Goal: Transaction & Acquisition: Download file/media

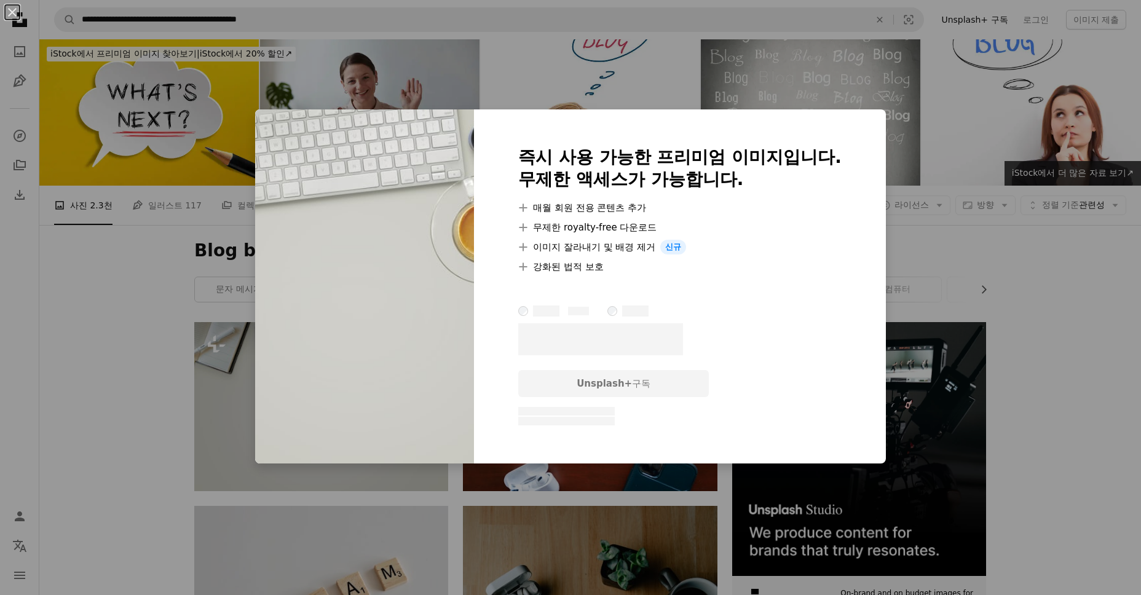
scroll to position [103, 0]
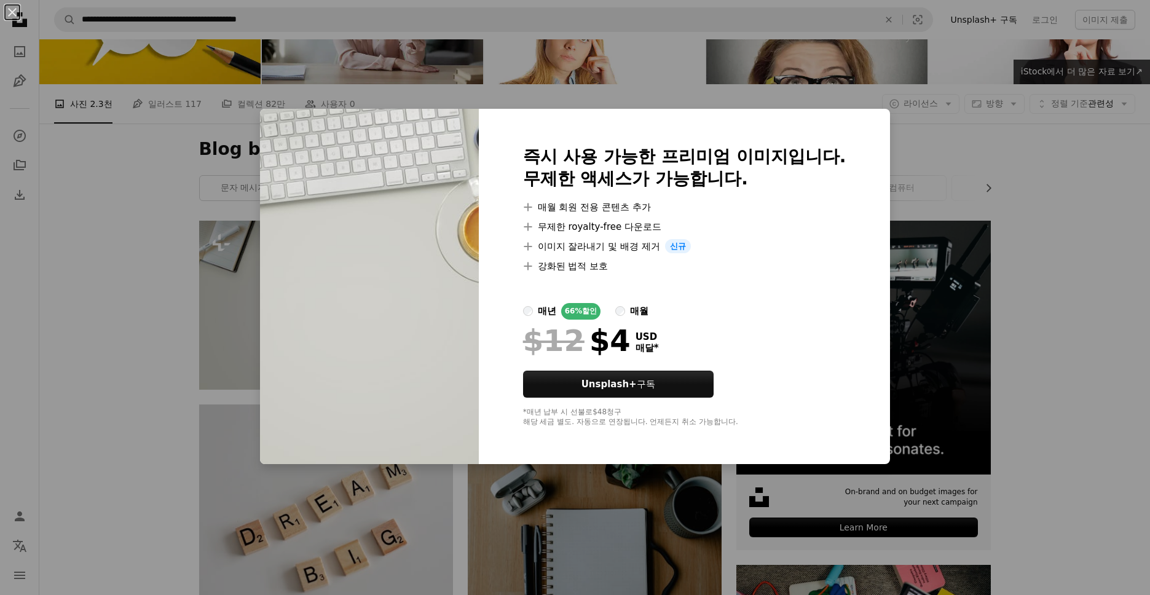
click at [979, 160] on div "An X shape 즉시 사용 가능한 프리미엄 이미지입니다. 무제한 액세스가 가능합니다. A plus sign 매월 회원 전용 콘텐츠 추가 A…" at bounding box center [575, 297] width 1150 height 595
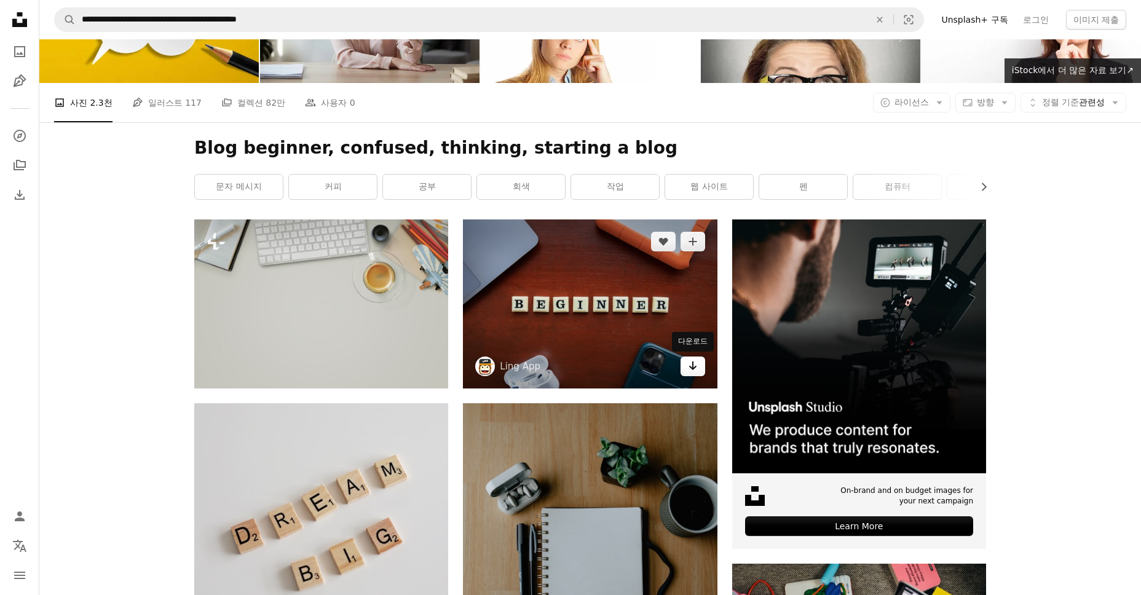
click at [698, 371] on link "Arrow pointing down" at bounding box center [692, 367] width 25 height 20
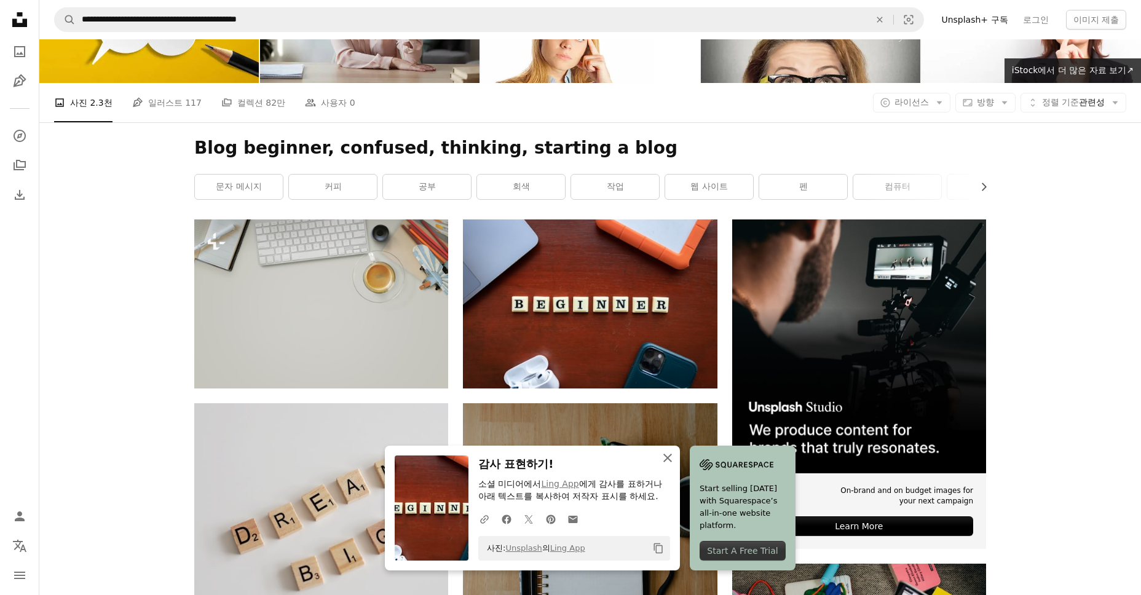
click at [664, 459] on icon "An X shape" at bounding box center [667, 458] width 15 height 15
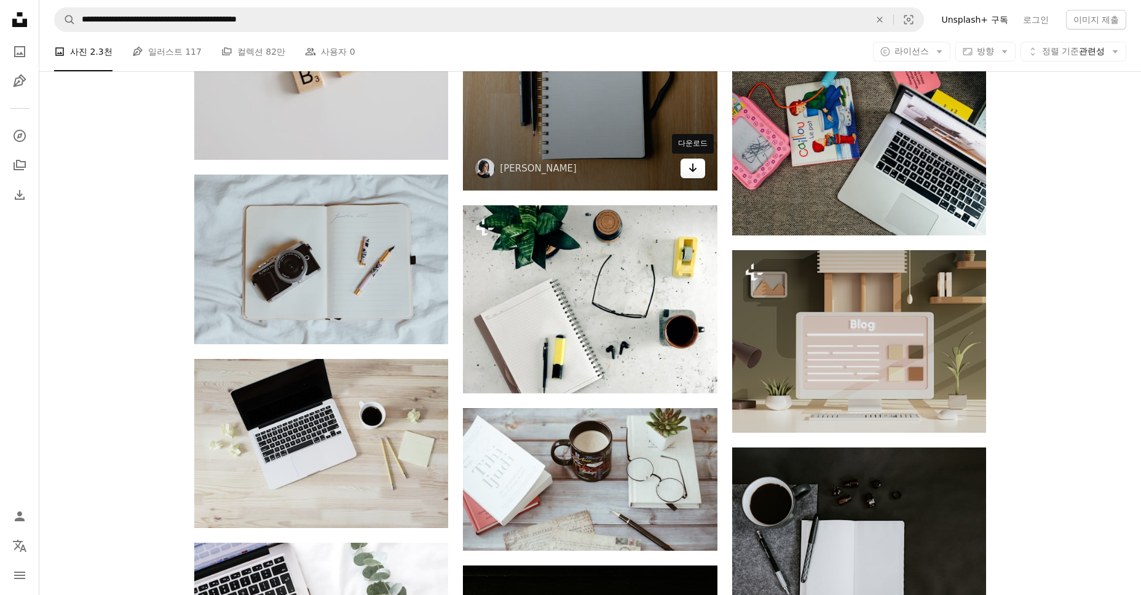
scroll to position [615, 0]
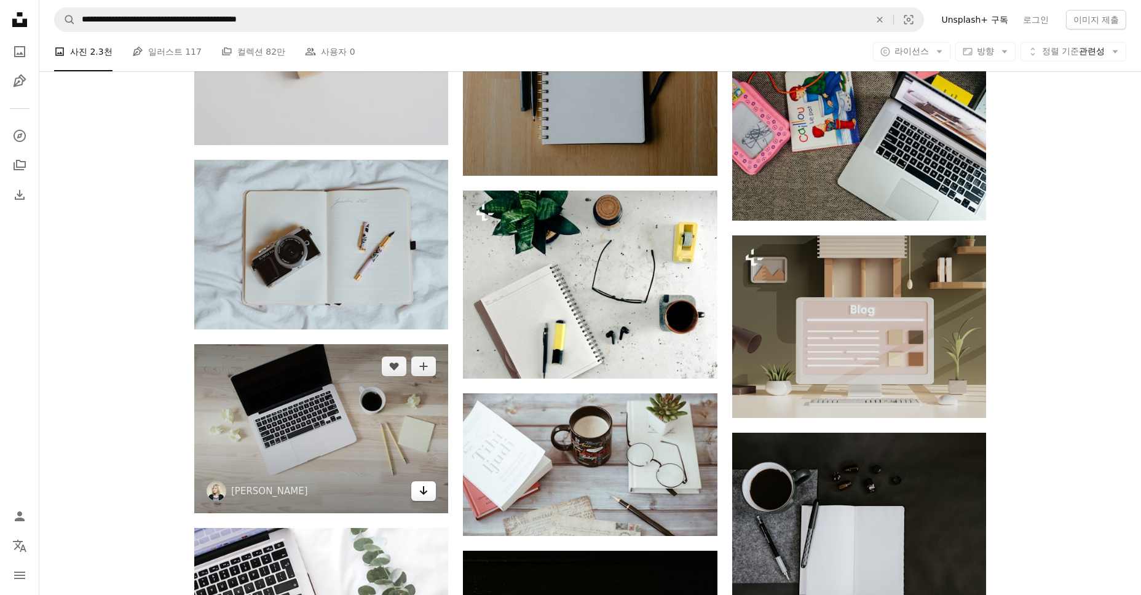
click at [422, 499] on link "Arrow pointing down" at bounding box center [423, 491] width 25 height 20
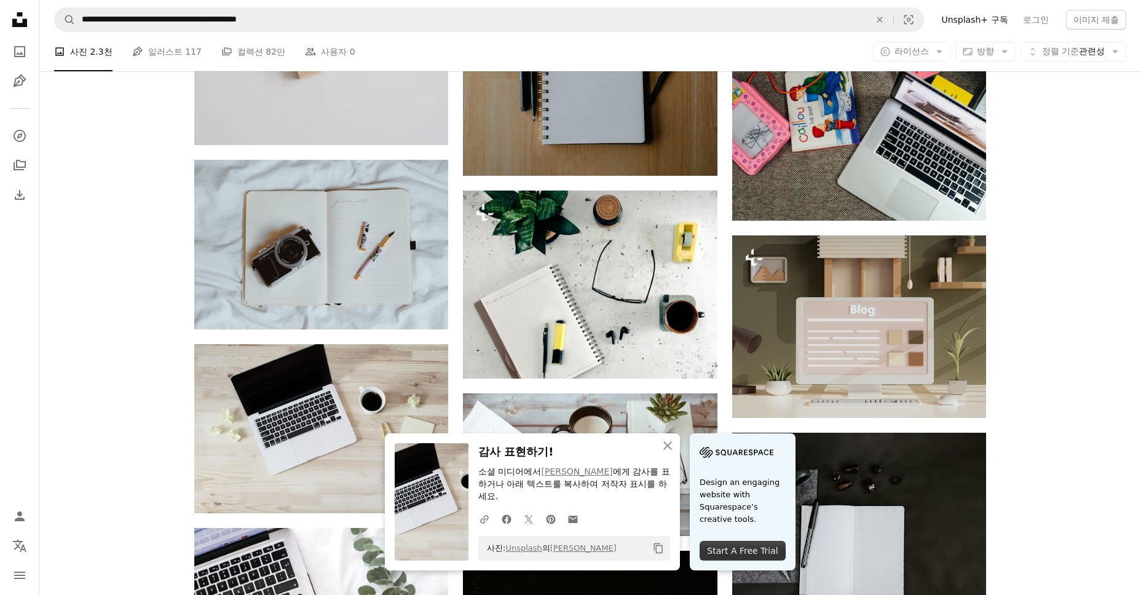
click at [725, 554] on div "Start A Free Trial" at bounding box center [743, 551] width 86 height 20
